Goal: Task Accomplishment & Management: Use online tool/utility

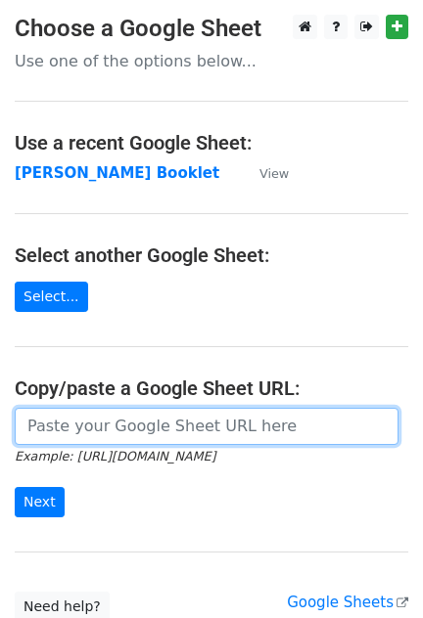
click at [265, 438] on input "url" at bounding box center [206, 426] width 383 height 37
paste input "https://docs.google.com/spreadsheets/d/1JReqGqfl4qiO8OnIcqLDLRSgvTN7V0fx1vknfbo…"
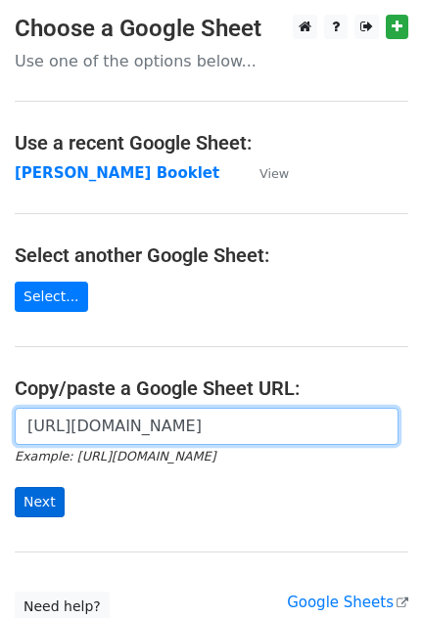
type input "https://docs.google.com/spreadsheets/d/1JReqGqfl4qiO8OnIcqLDLRSgvTN7V0fx1vknfbo…"
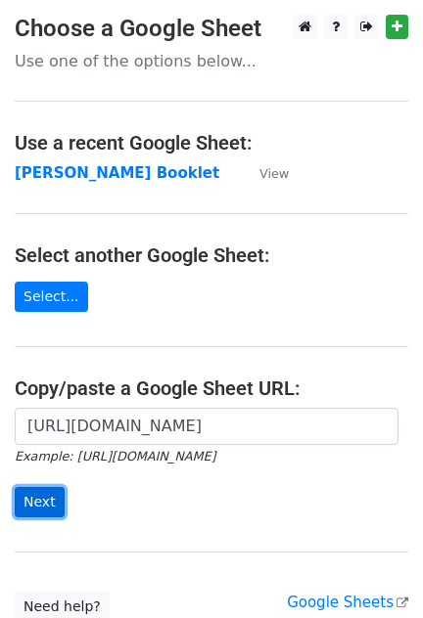
scroll to position [0, 0]
click at [25, 502] on input "Next" at bounding box center [40, 502] width 50 height 30
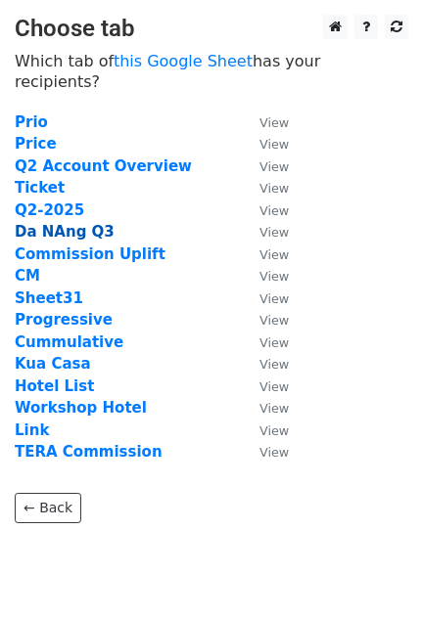
click at [64, 223] on strong "Da NAng Q3" at bounding box center [65, 232] width 100 height 18
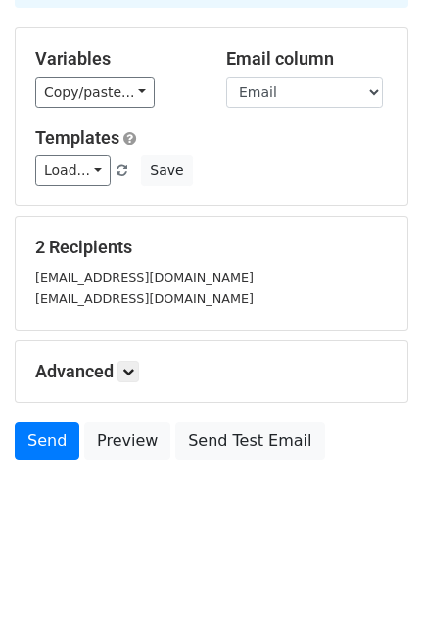
scroll to position [160, 0]
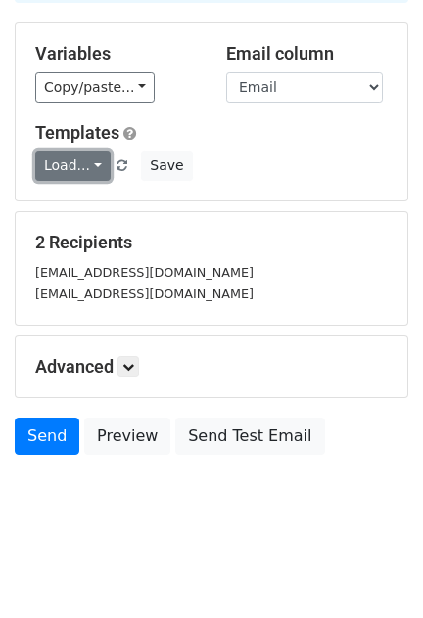
click at [74, 166] on link "Load..." at bounding box center [72, 166] width 75 height 30
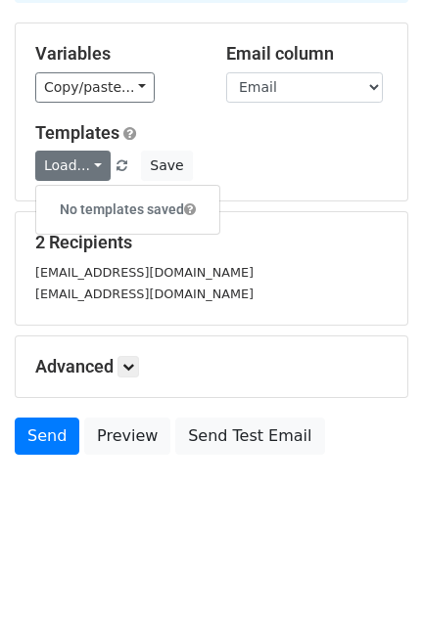
click at [320, 177] on div "Load... No templates saved Save" at bounding box center [212, 166] width 382 height 30
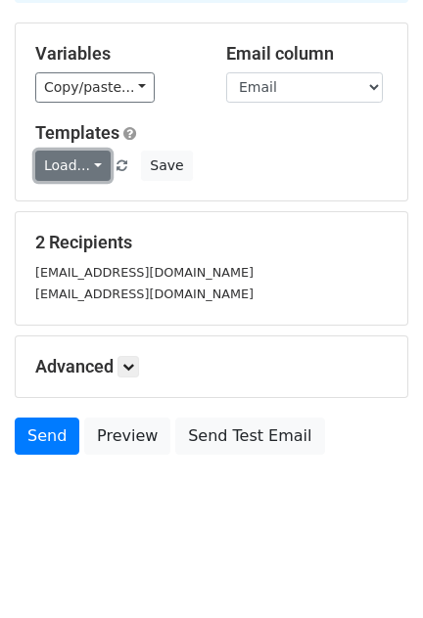
click at [64, 175] on link "Load..." at bounding box center [72, 166] width 75 height 30
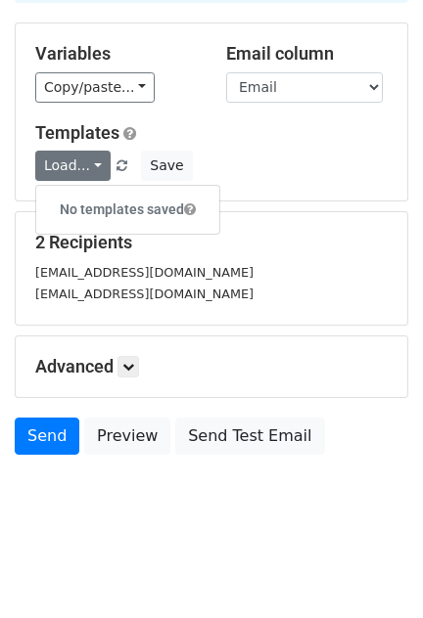
click at [88, 215] on h6 "No templates saved" at bounding box center [127, 210] width 183 height 32
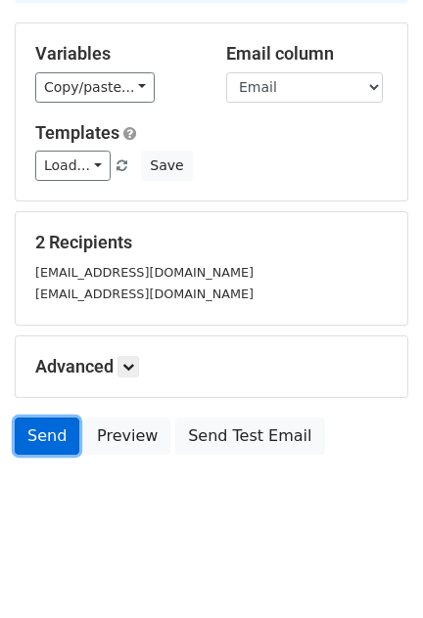
click at [25, 428] on link "Send" at bounding box center [47, 436] width 65 height 37
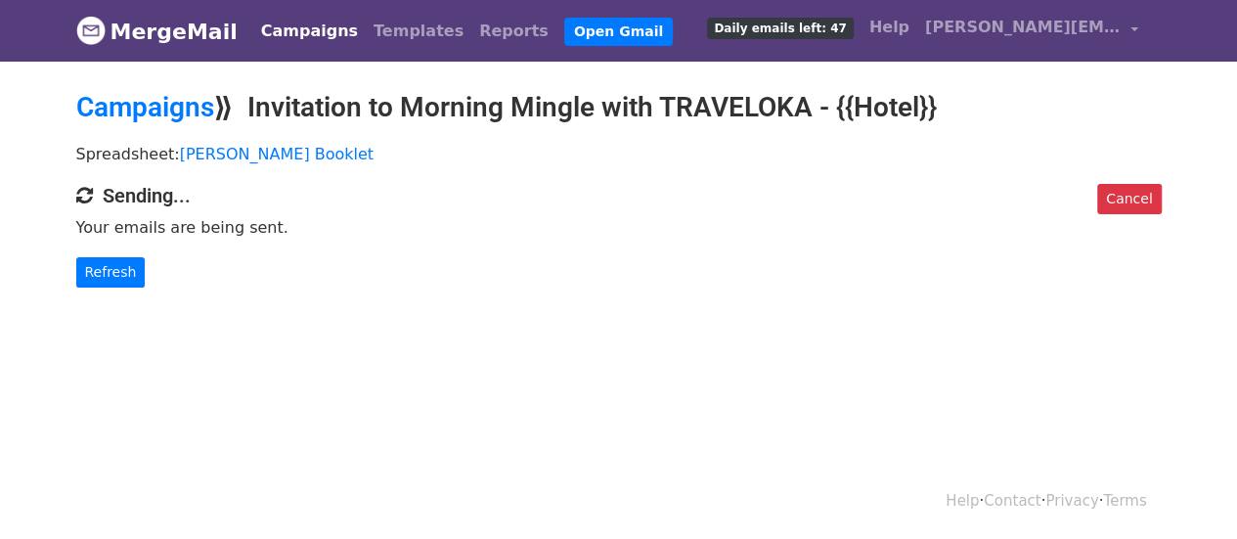
click at [56, 204] on body "MergeMail Campaigns Templates Reports Open Gmail Daily emails left: 47 Help thi…" at bounding box center [618, 183] width 1237 height 366
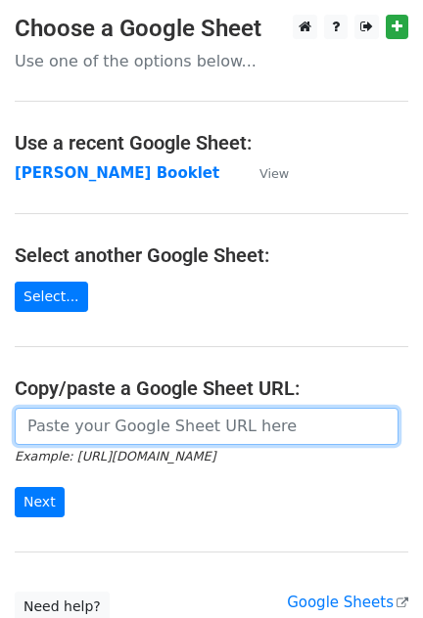
drag, startPoint x: 158, startPoint y: 419, endPoint x: 164, endPoint y: 427, distance: 10.6
click at [158, 419] on input "url" at bounding box center [206, 426] width 383 height 37
paste input "[URL][DOMAIN_NAME]"
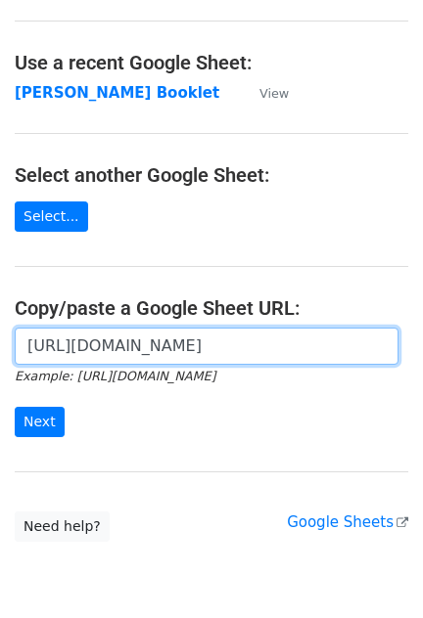
scroll to position [157, 0]
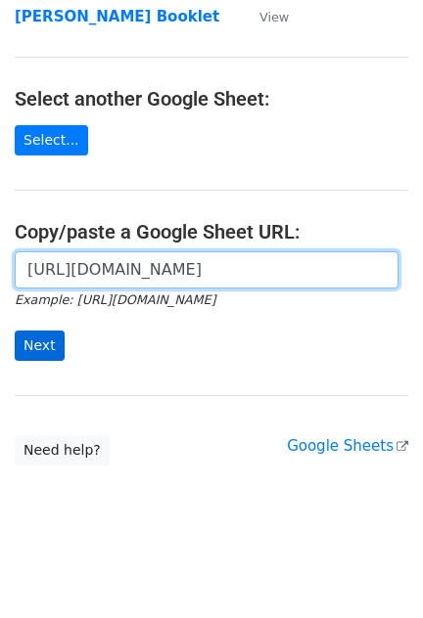
type input "[URL][DOMAIN_NAME]"
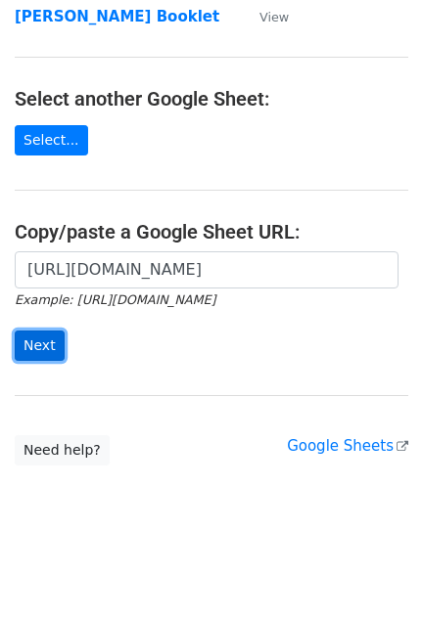
scroll to position [0, 0]
click at [36, 345] on input "Next" at bounding box center [40, 346] width 50 height 30
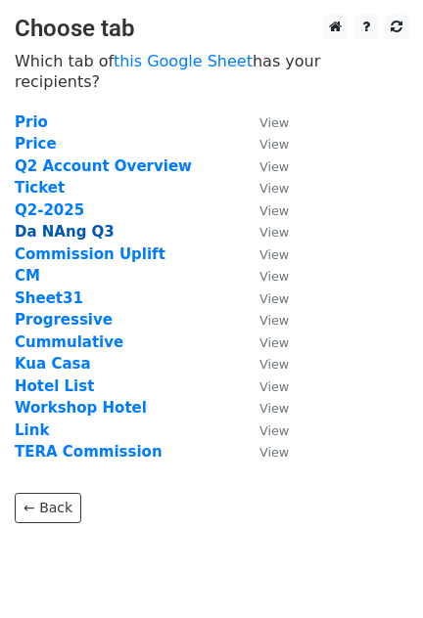
click at [62, 223] on strong "Da NAng Q3" at bounding box center [65, 232] width 100 height 18
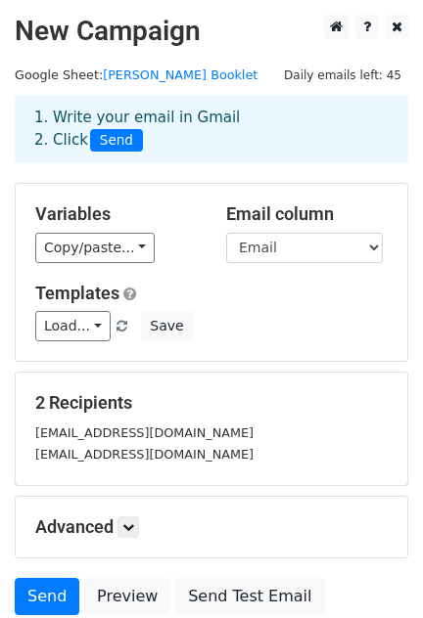
click at [390, 303] on div "Templates Load... No templates saved Save" at bounding box center [212, 313] width 382 height 60
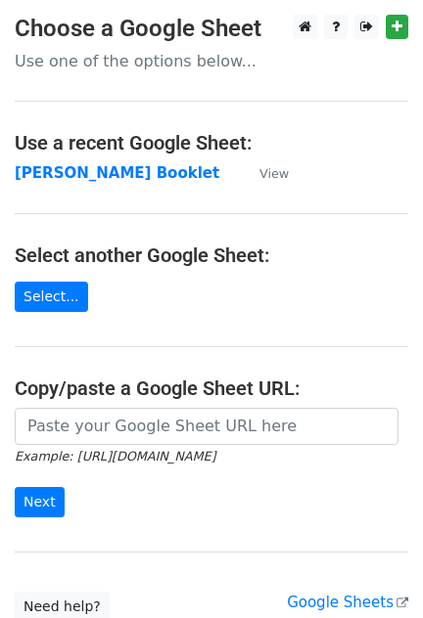
click at [166, 395] on h4 "Copy/paste a Google Sheet URL:" at bounding box center [211, 388] width 393 height 23
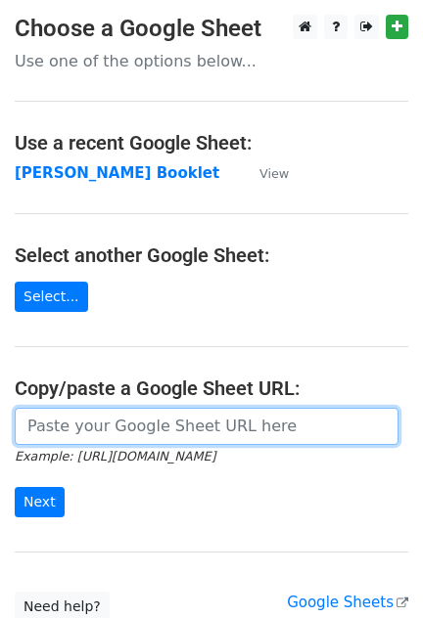
click at [152, 418] on input "url" at bounding box center [206, 426] width 383 height 37
paste input "https://docs.google.com/spreadsheets/d/1JReqGqfl4qiO8OnIcqLDLRSgvTN7V0fx1vknfbo…"
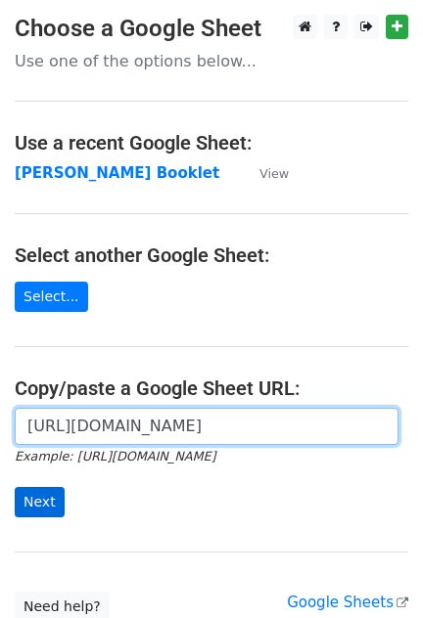
type input "https://docs.google.com/spreadsheets/d/1JReqGqfl4qiO8OnIcqLDLRSgvTN7V0fx1vknfbo…"
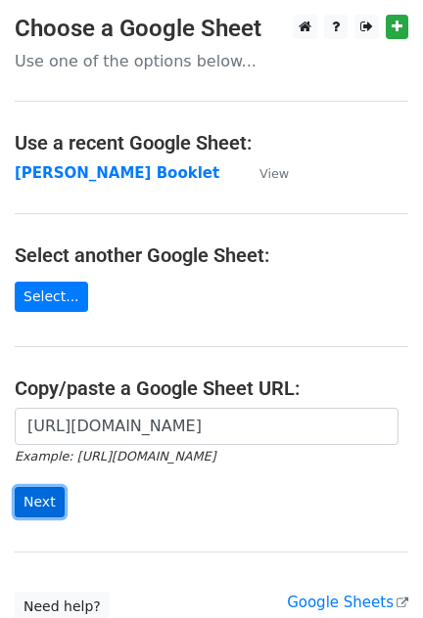
scroll to position [0, 0]
click at [59, 511] on input "Next" at bounding box center [40, 502] width 50 height 30
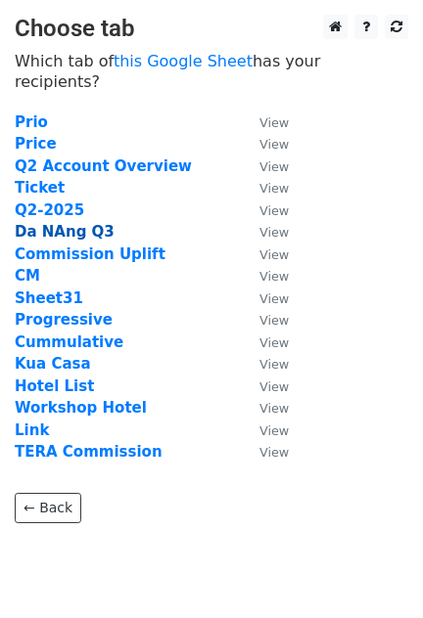
click at [64, 223] on strong "Da NAng Q3" at bounding box center [65, 232] width 100 height 18
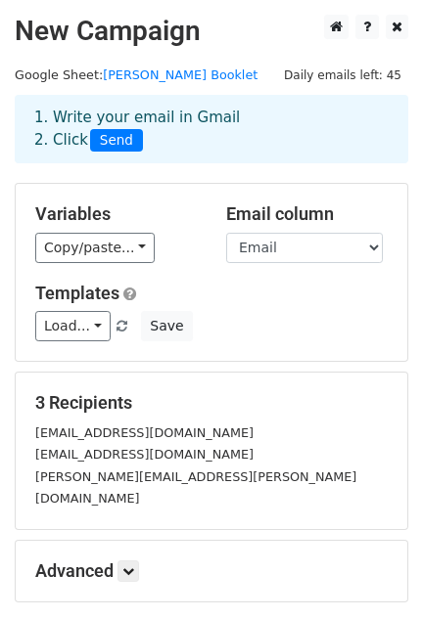
scroll to position [182, 0]
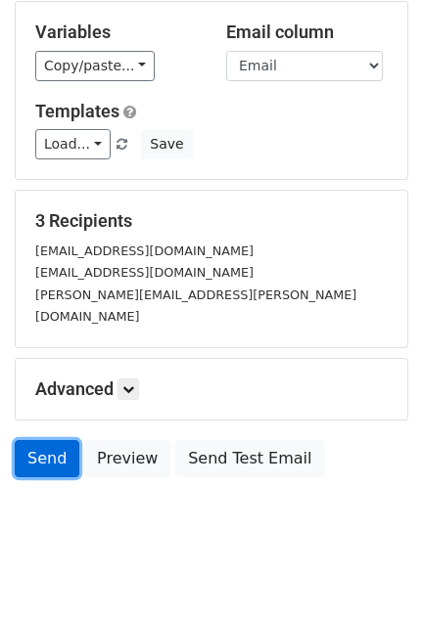
click at [55, 440] on link "Send" at bounding box center [47, 458] width 65 height 37
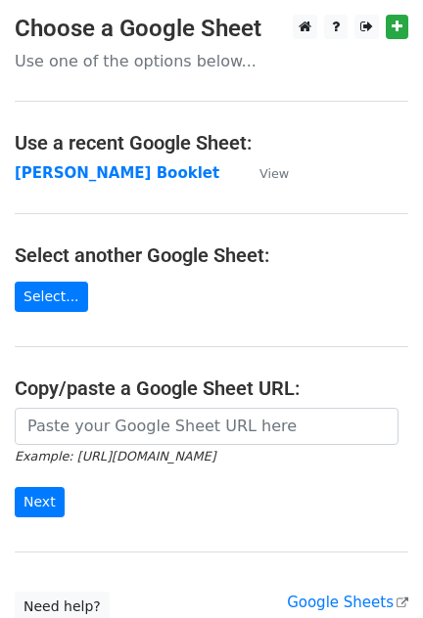
drag, startPoint x: 139, startPoint y: 378, endPoint x: 130, endPoint y: 402, distance: 26.0
click at [139, 378] on h4 "Copy/paste a Google Sheet URL:" at bounding box center [211, 388] width 393 height 23
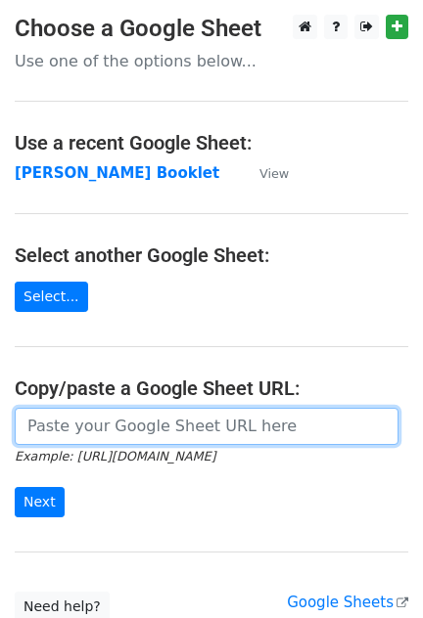
click at [119, 419] on input "url" at bounding box center [206, 426] width 383 height 37
paste input "https://docs.google.com/spreadsheets/d/1JReqGqfl4qiO8OnIcqLDLRSgvTN7V0fx1vknfbo…"
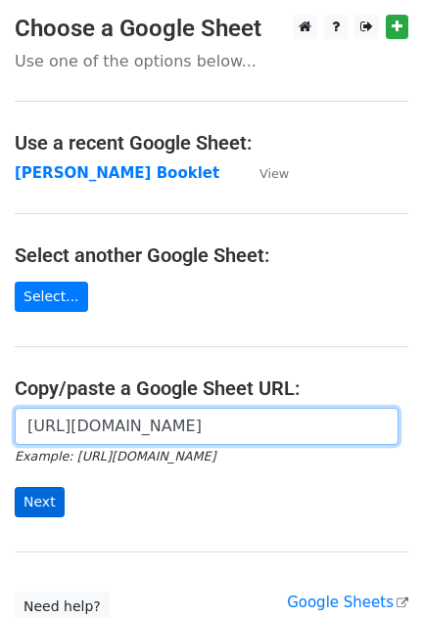
type input "https://docs.google.com/spreadsheets/d/1JReqGqfl4qiO8OnIcqLDLRSgvTN7V0fx1vknfbo…"
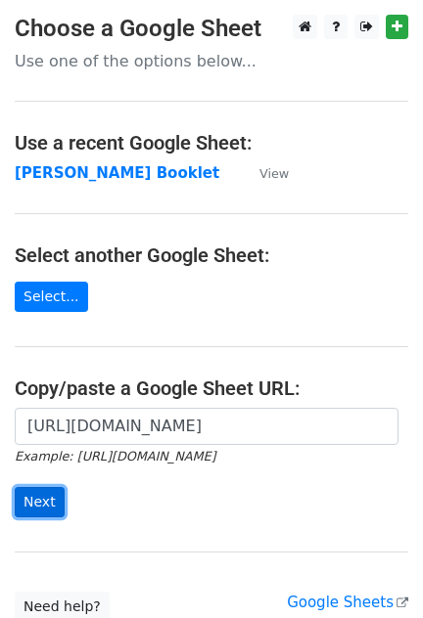
scroll to position [0, 0]
click at [26, 512] on input "Next" at bounding box center [40, 502] width 50 height 30
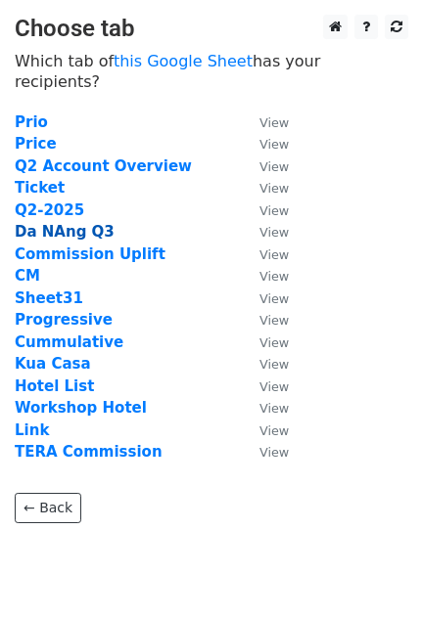
click at [33, 223] on strong "Da NAng Q3" at bounding box center [65, 232] width 100 height 18
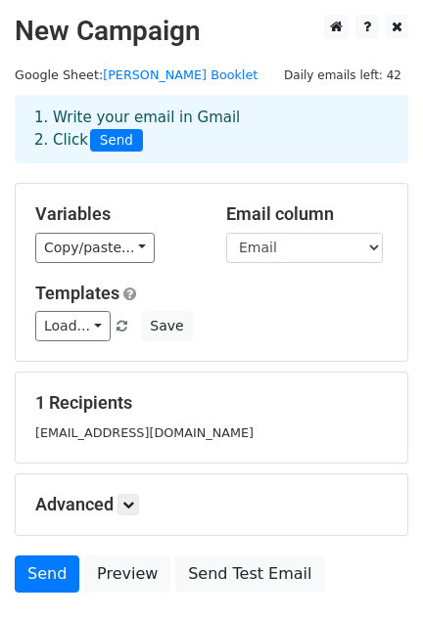
scroll to position [138, 0]
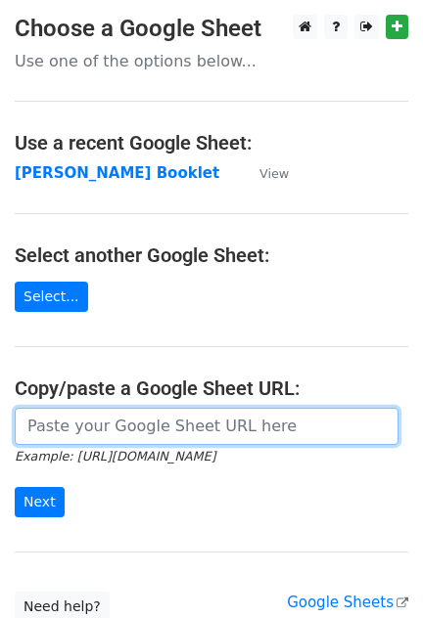
click at [55, 422] on input "url" at bounding box center [206, 426] width 383 height 37
click at [244, 425] on input "url" at bounding box center [206, 426] width 383 height 37
paste input "[URL][DOMAIN_NAME]"
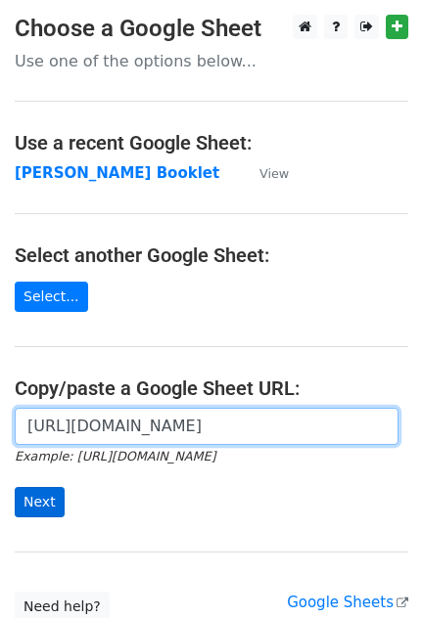
type input "[URL][DOMAIN_NAME]"
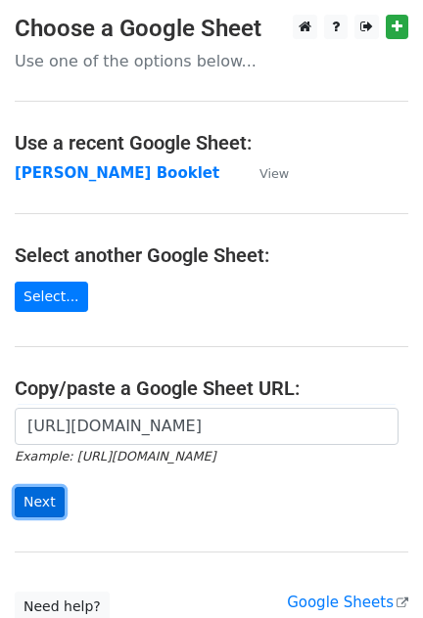
scroll to position [0, 0]
click at [44, 500] on input "Next" at bounding box center [40, 502] width 50 height 30
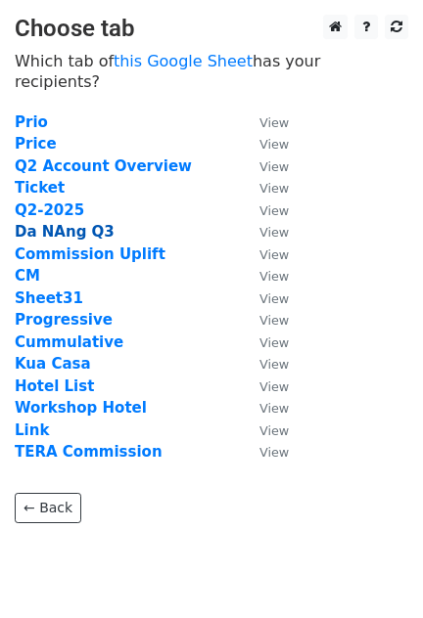
click at [43, 223] on strong "Da NAng Q3" at bounding box center [65, 232] width 100 height 18
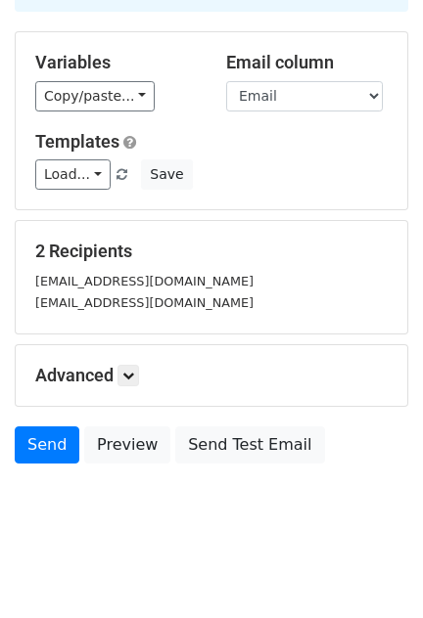
scroll to position [160, 0]
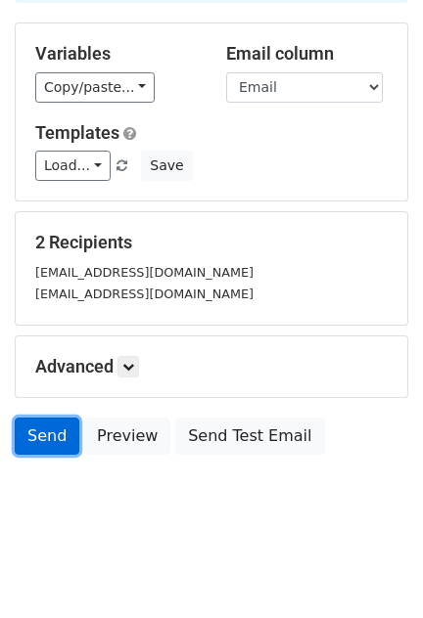
click at [50, 429] on link "Send" at bounding box center [47, 436] width 65 height 37
